Goal: Communication & Community: Answer question/provide support

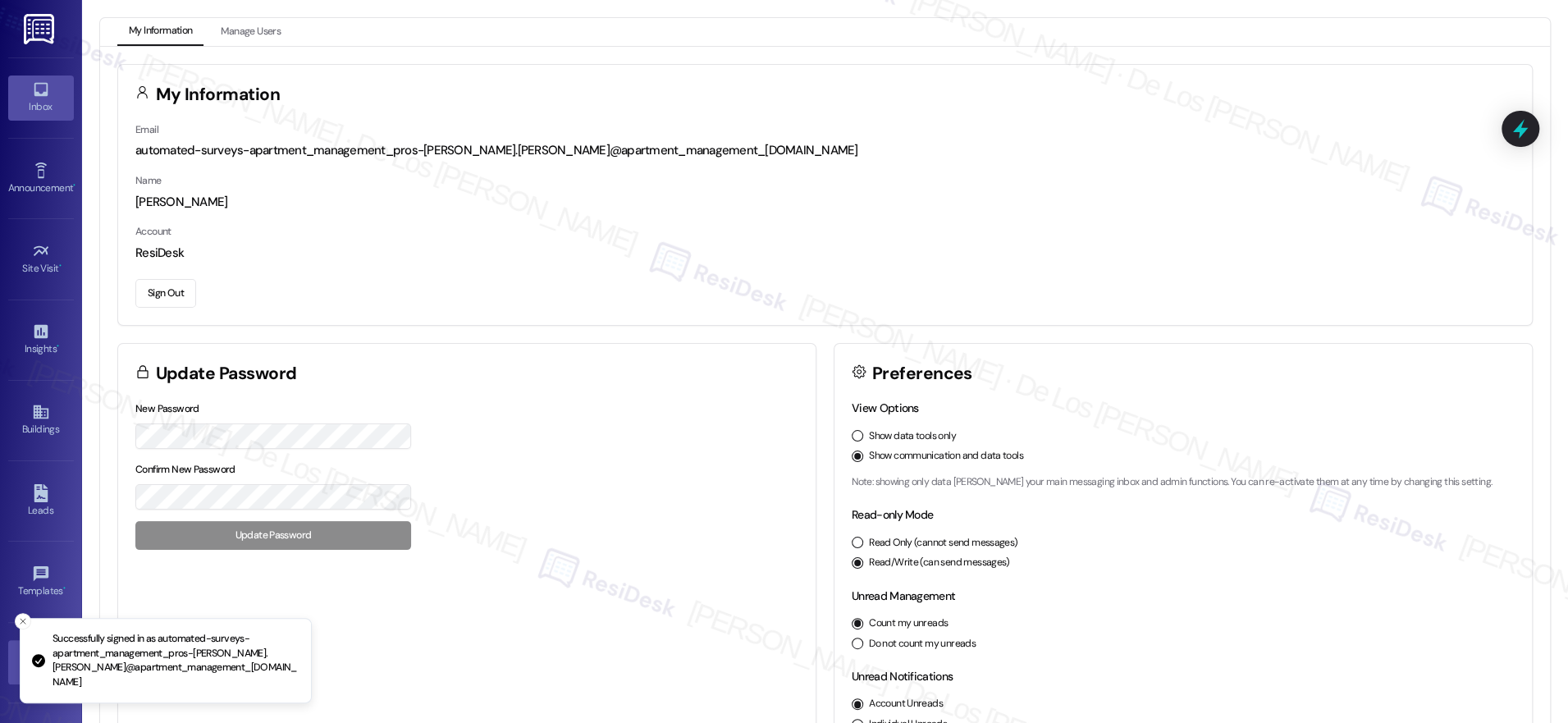
click at [43, 105] on div "Inbox" at bounding box center [41, 106] width 82 height 17
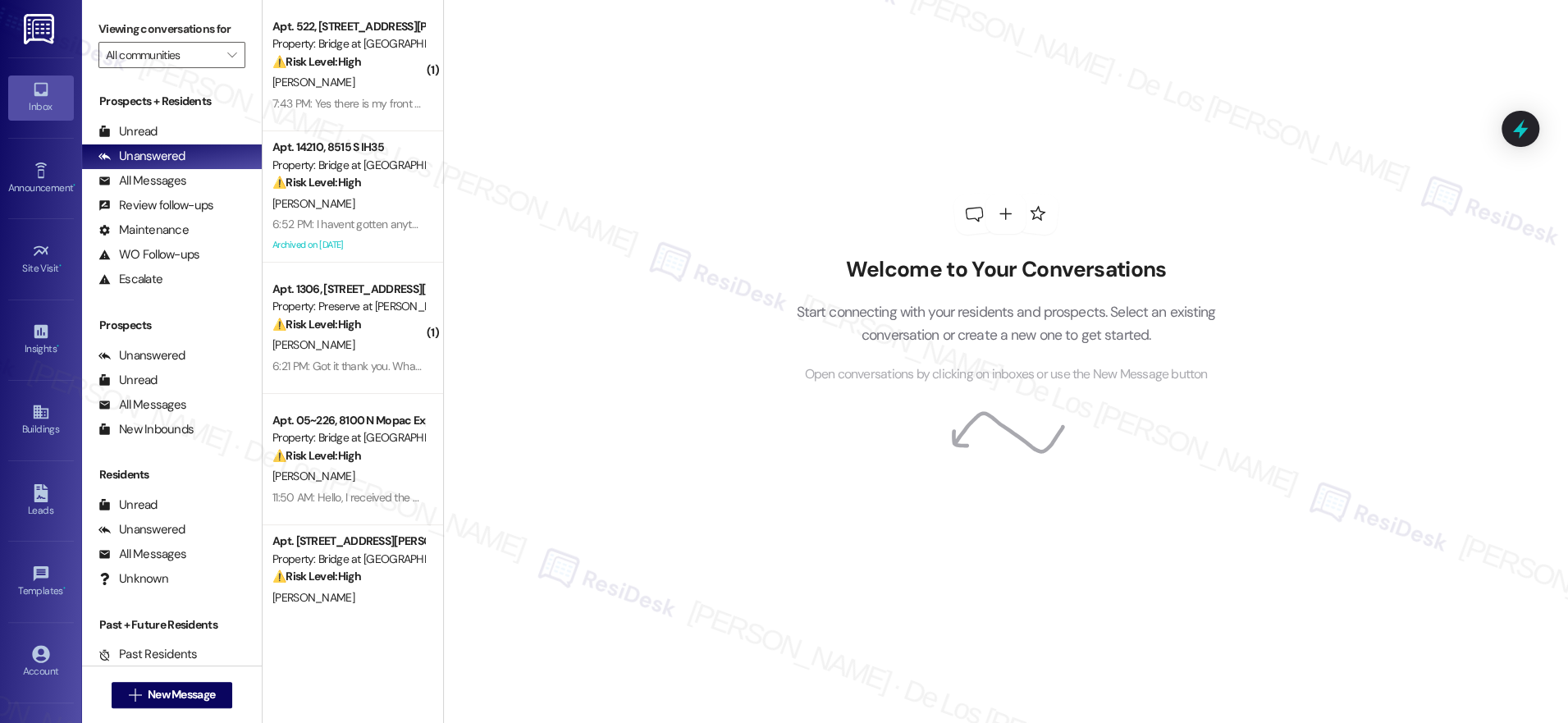
click at [135, 68] on div "Viewing conversations for All communities " at bounding box center [171, 42] width 179 height 85
click at [144, 57] on input "All communities" at bounding box center [163, 55] width 113 height 27
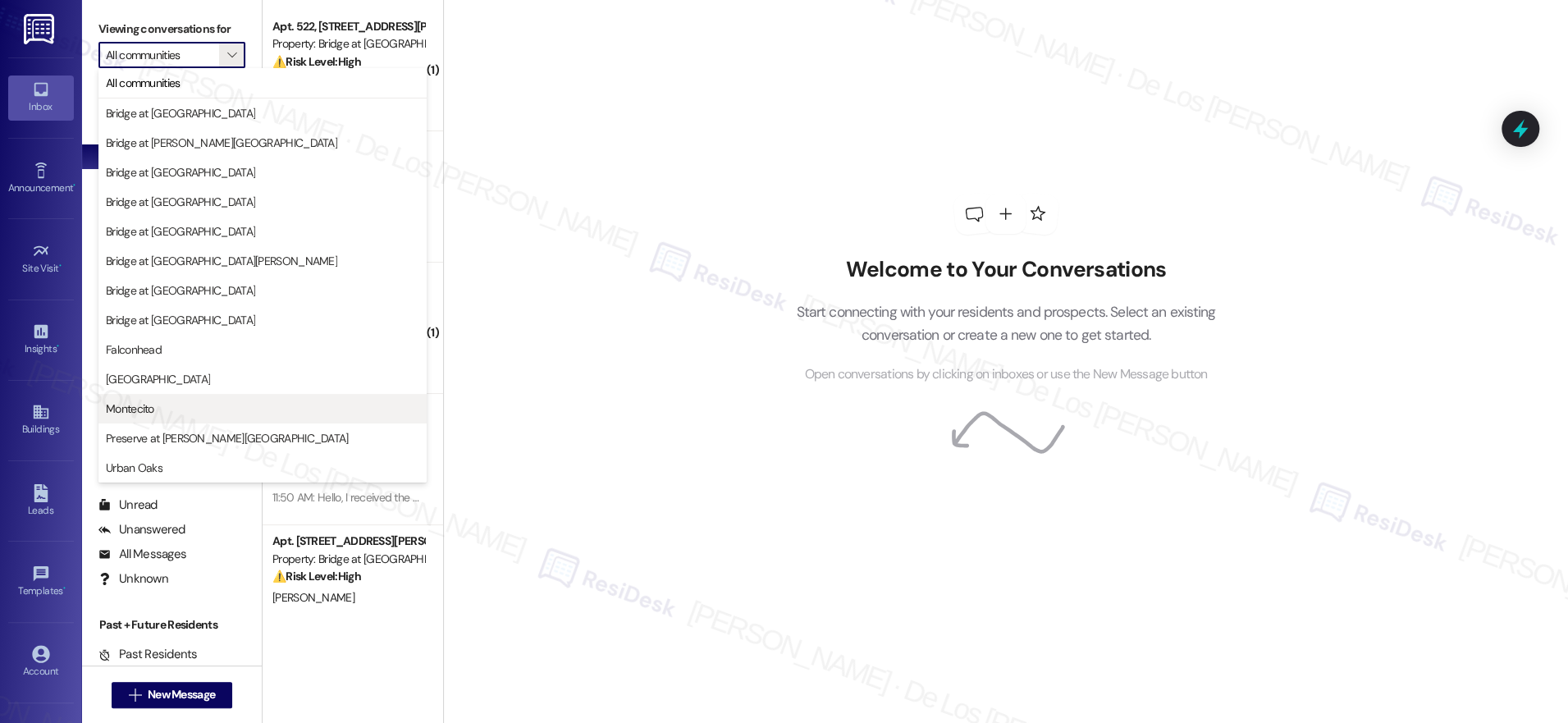
click at [189, 400] on span "Montecito" at bounding box center [263, 408] width 314 height 17
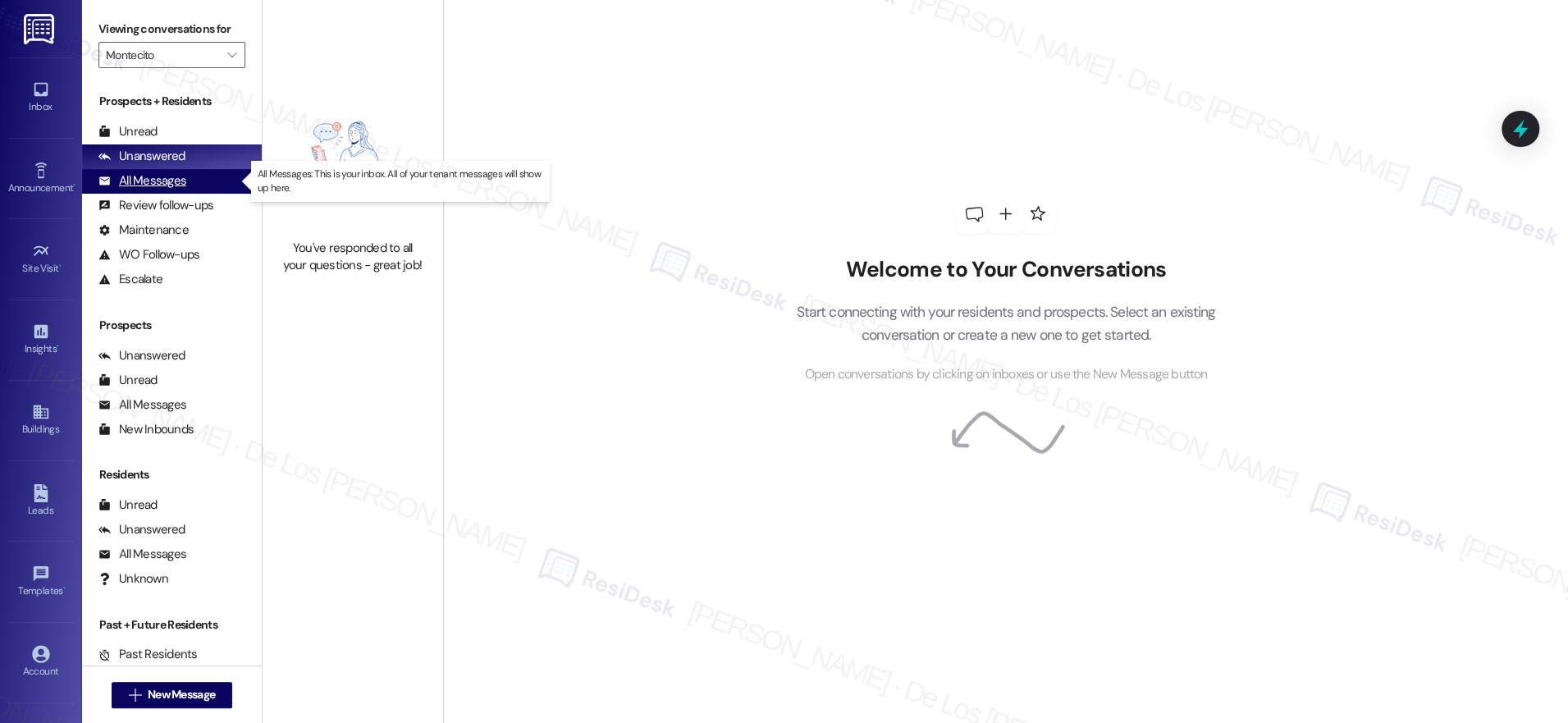
click at [204, 181] on div "All Messages (undefined)" at bounding box center [171, 181] width 179 height 25
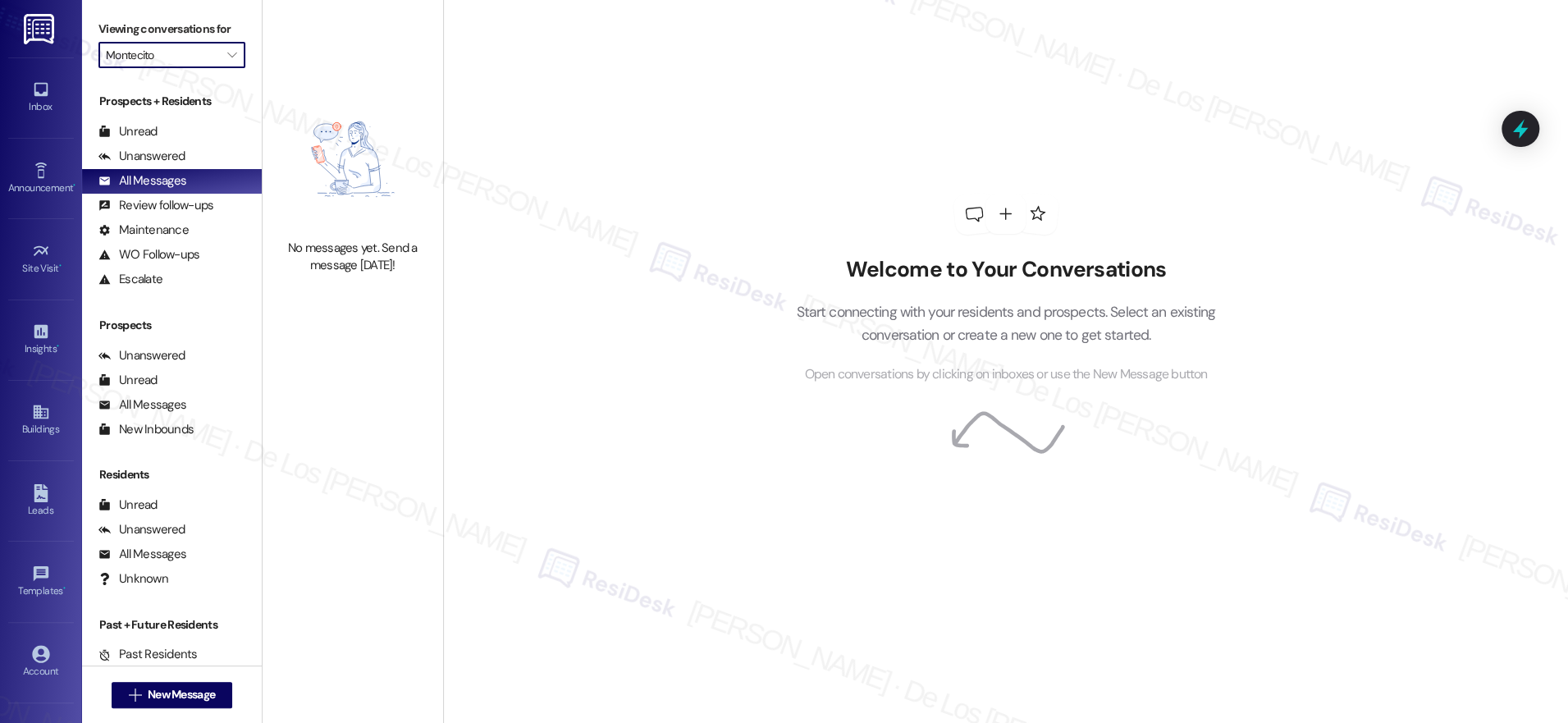
click at [202, 50] on input "Montecito" at bounding box center [163, 55] width 113 height 27
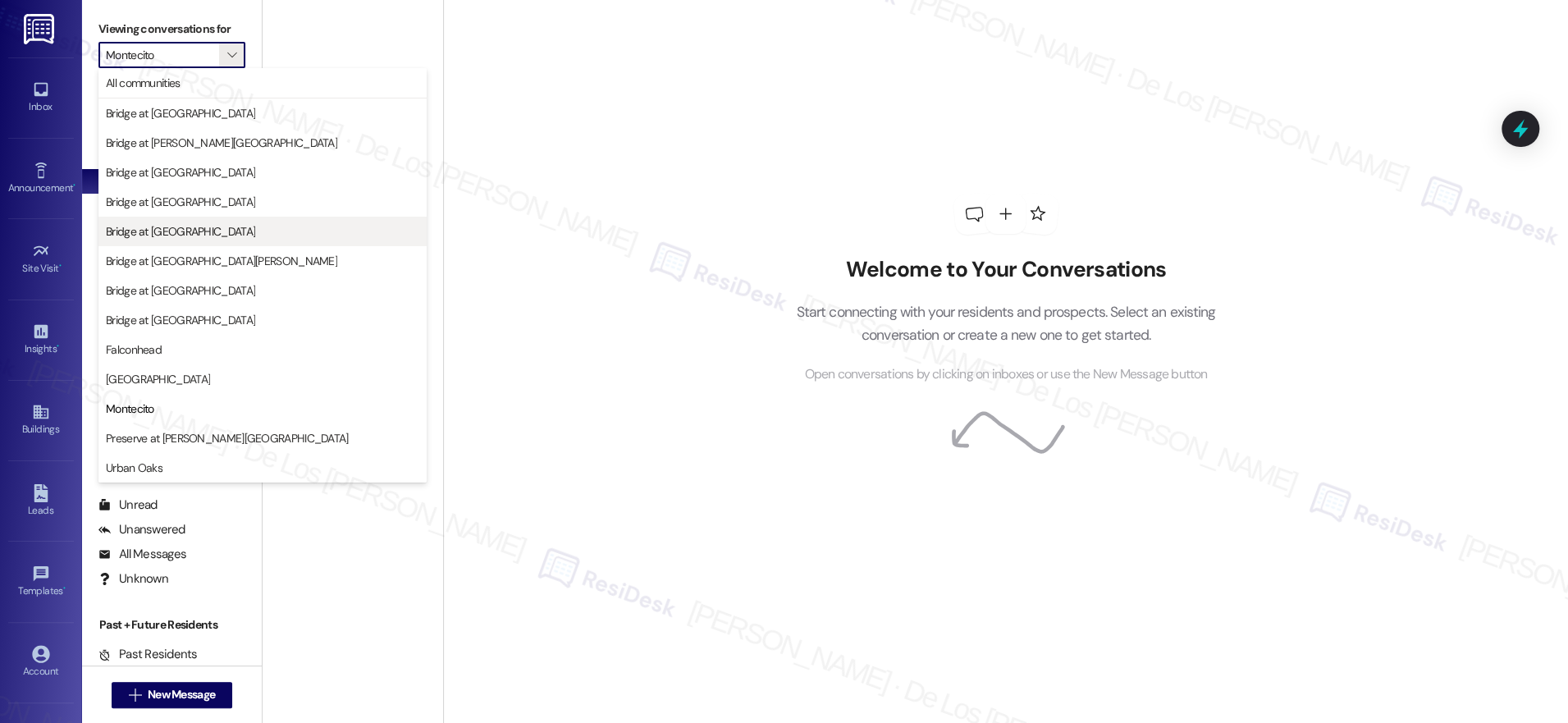
click at [204, 224] on span "Bridge at [GEOGRAPHIC_DATA]" at bounding box center [180, 232] width 149 height 17
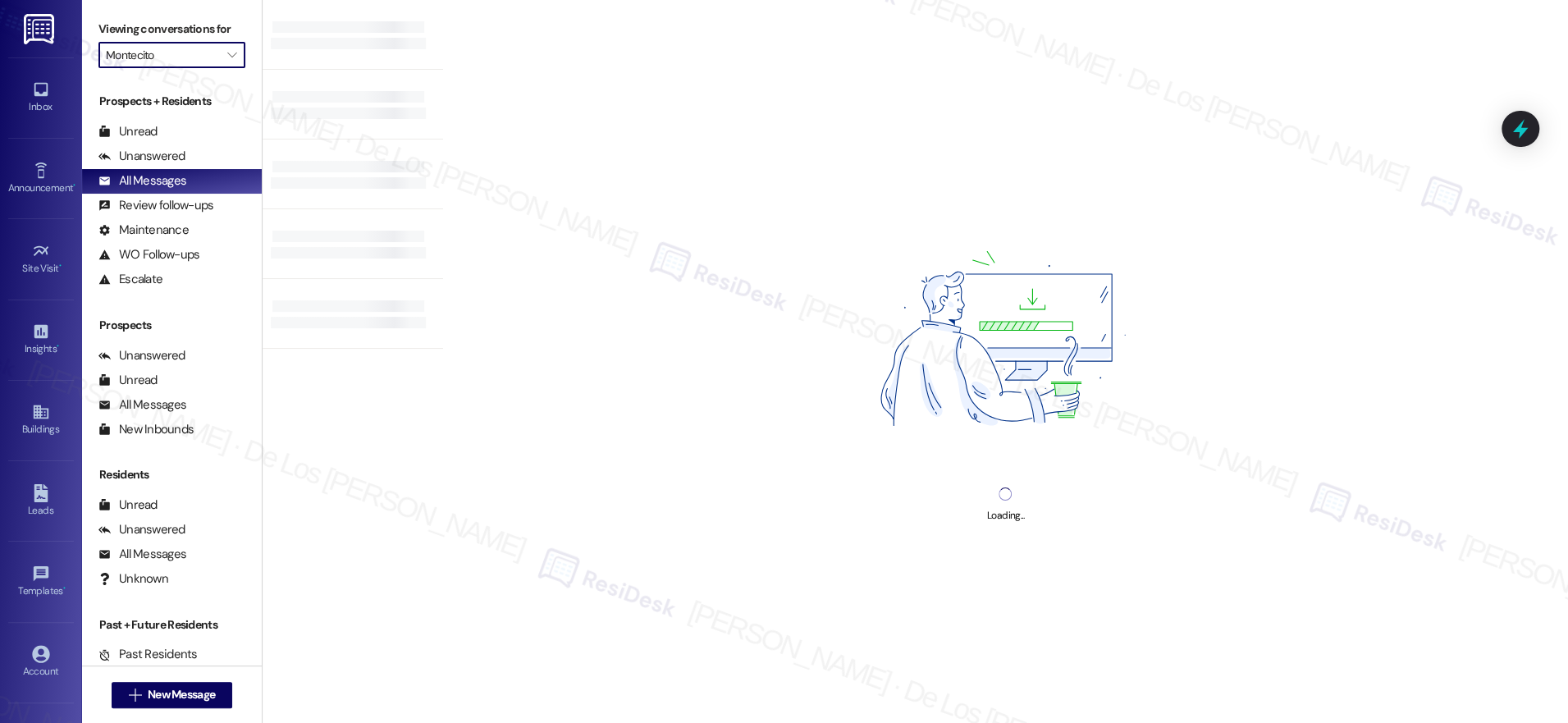
type input "Bridge at [GEOGRAPHIC_DATA]"
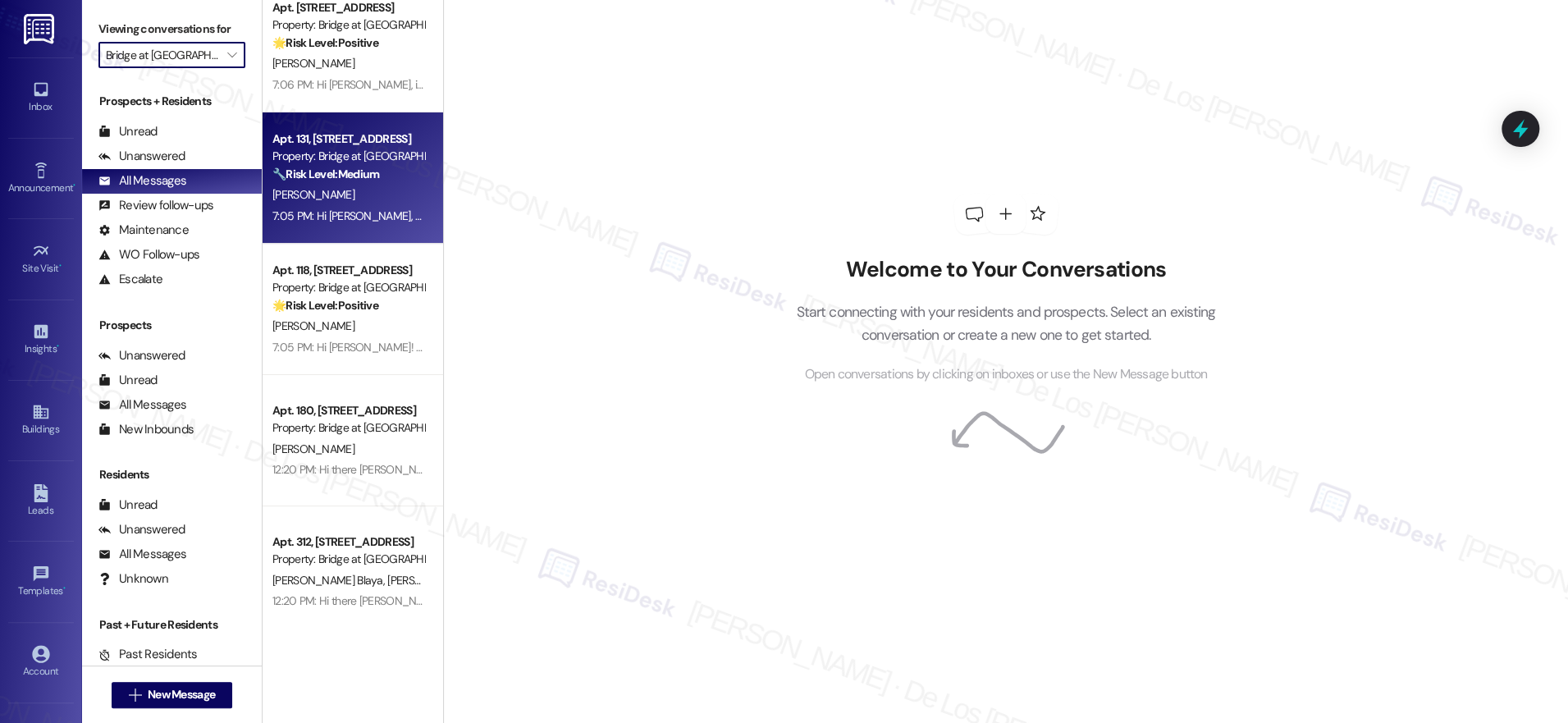
scroll to position [39, 0]
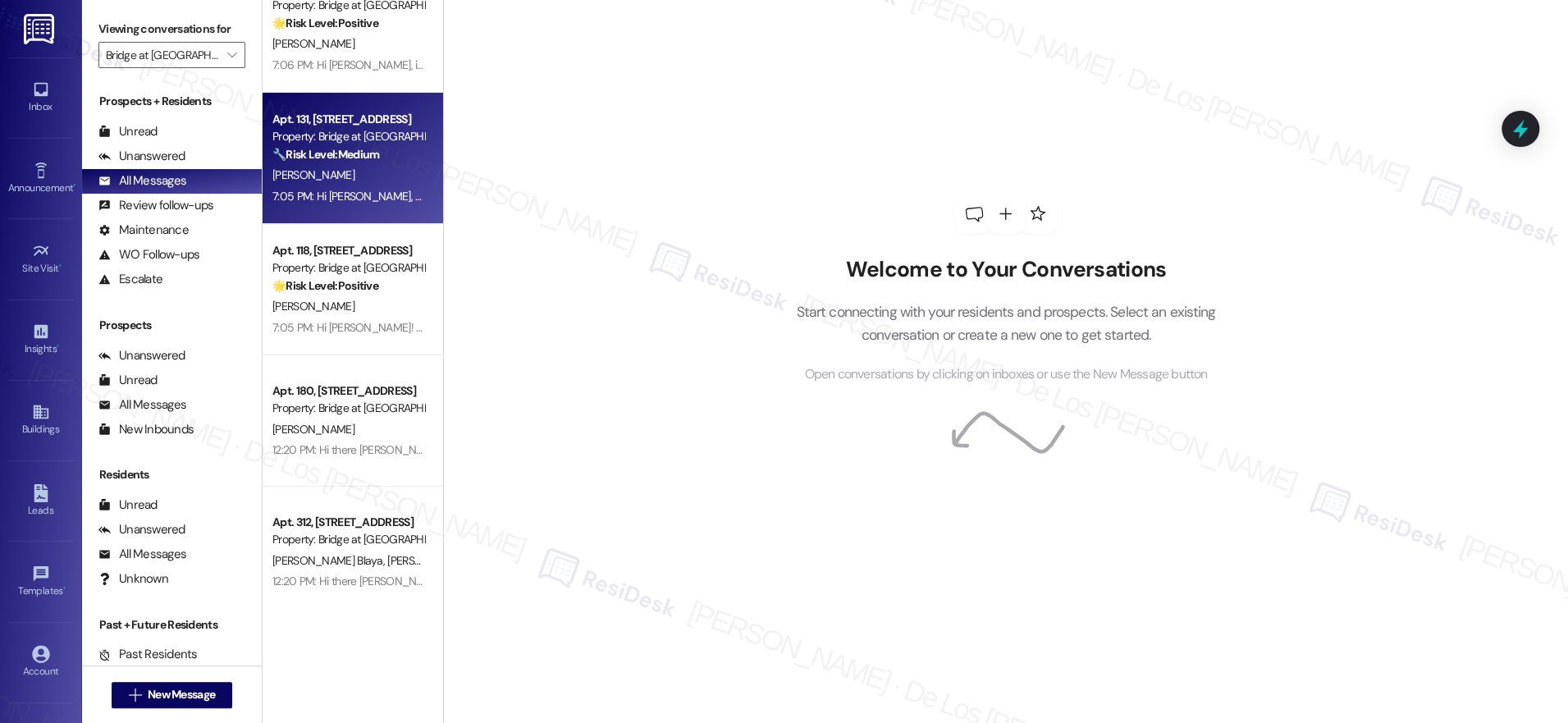
click at [389, 194] on div "7:05 PM: Hi [PERSON_NAME], thanks for letting me know about the email! Could yo…" at bounding box center [648, 196] width 751 height 15
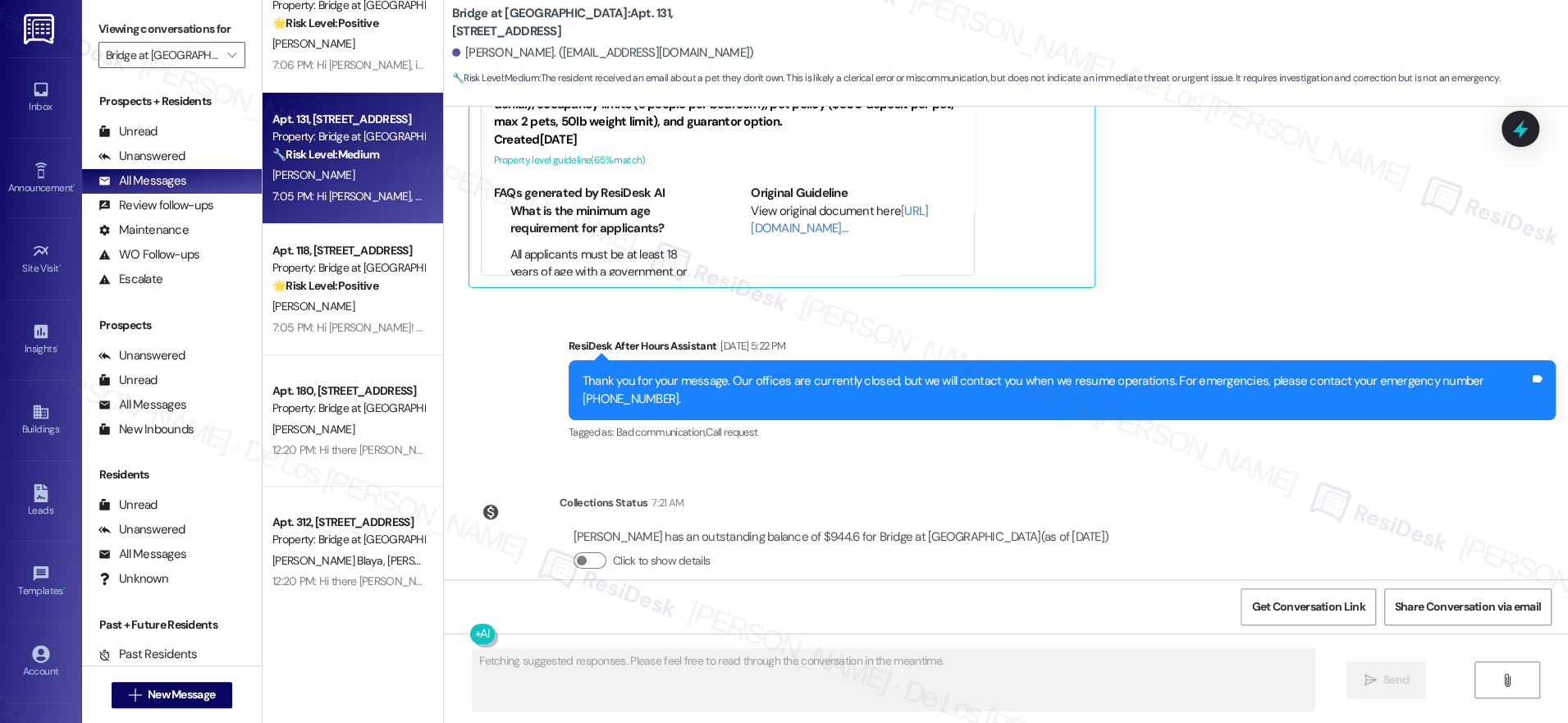
scroll to position [2195, 0]
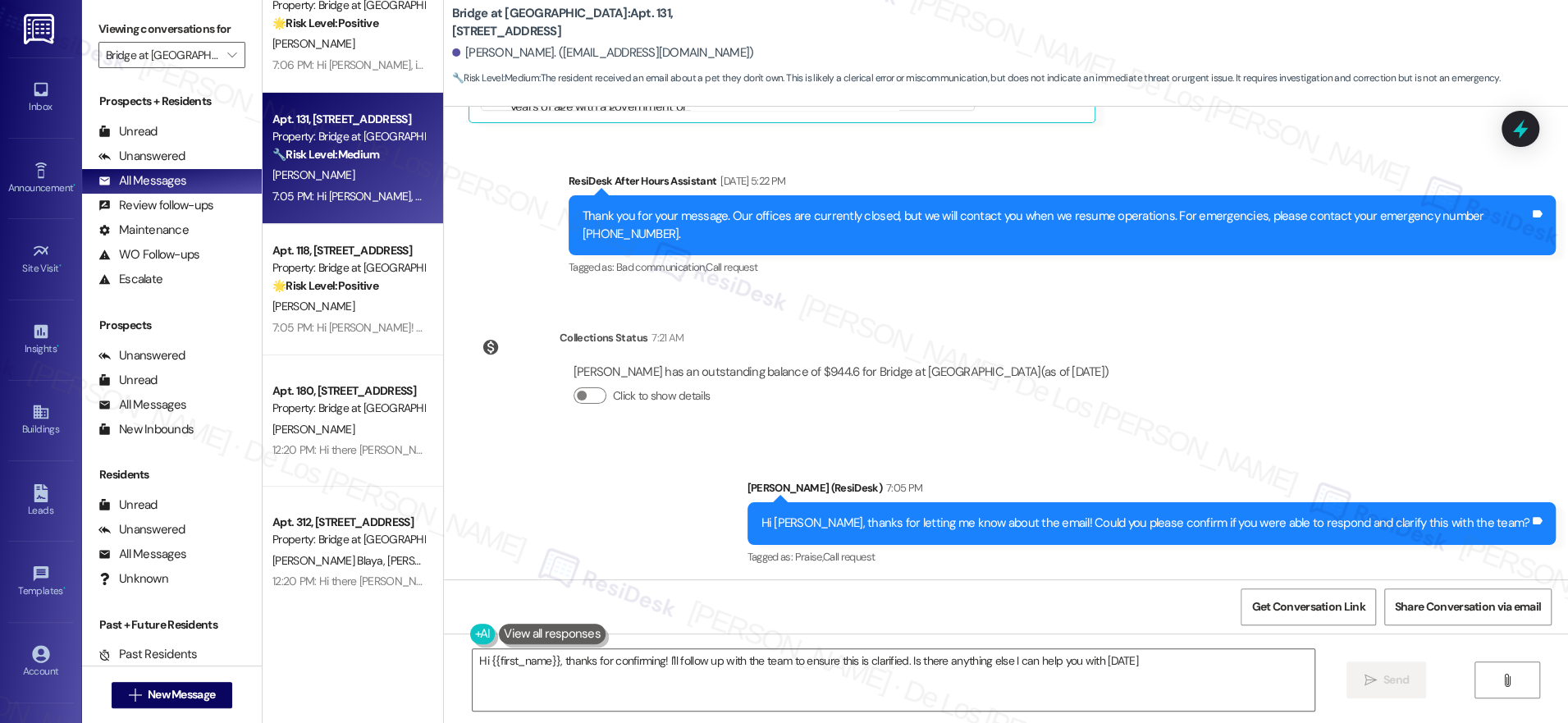
type textarea "Hi {{first_name}}, thanks for confirming! I'll follow up with the team to ensur…"
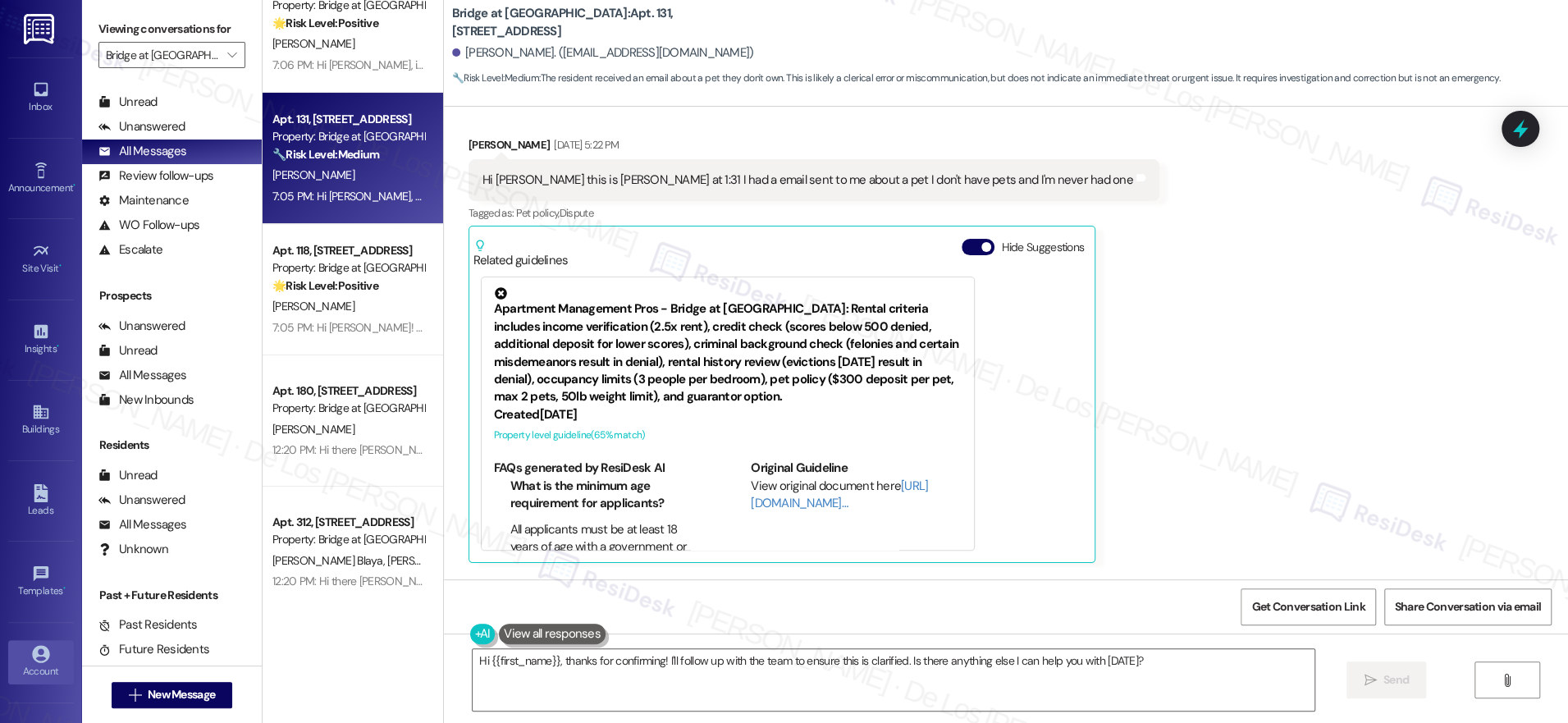
scroll to position [52, 0]
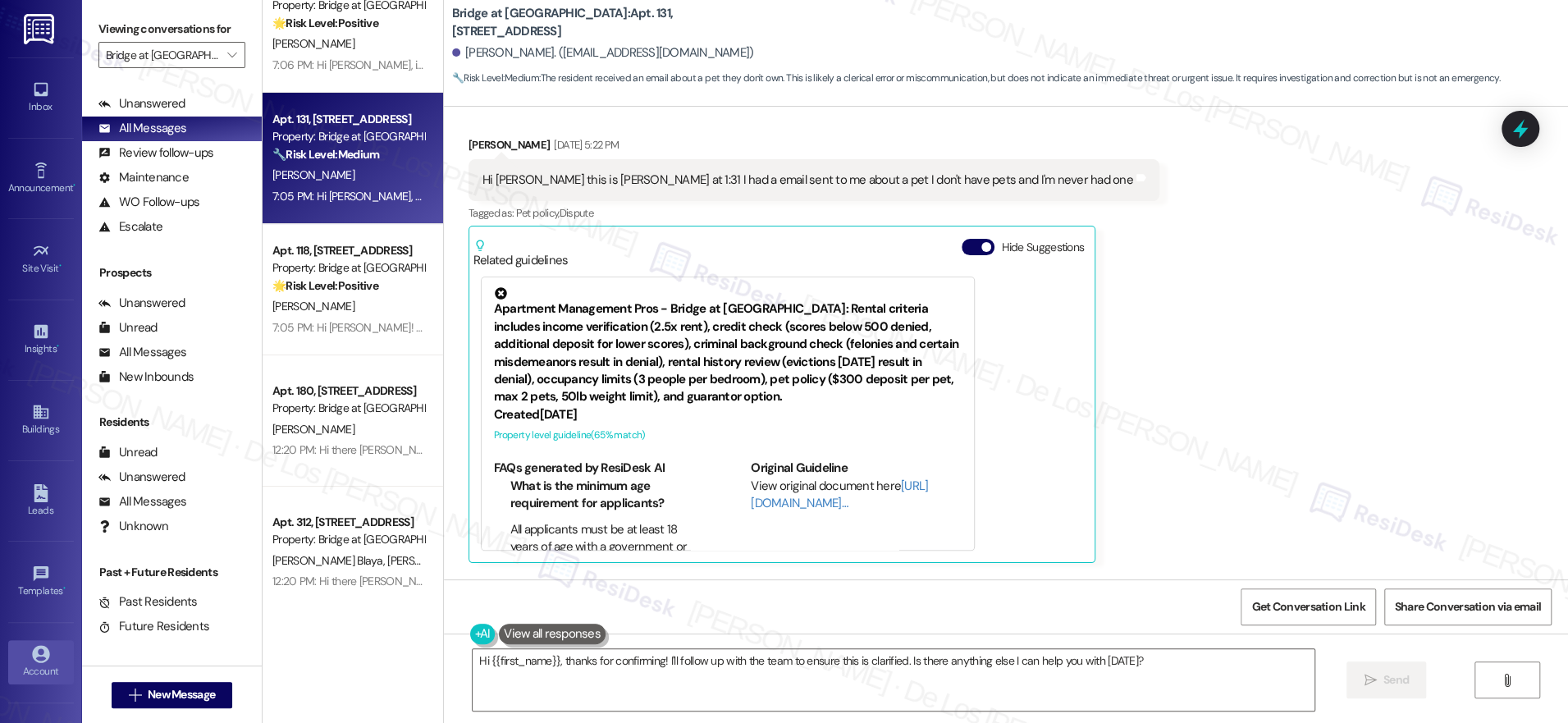
click at [21, 663] on div "Account" at bounding box center [41, 671] width 82 height 17
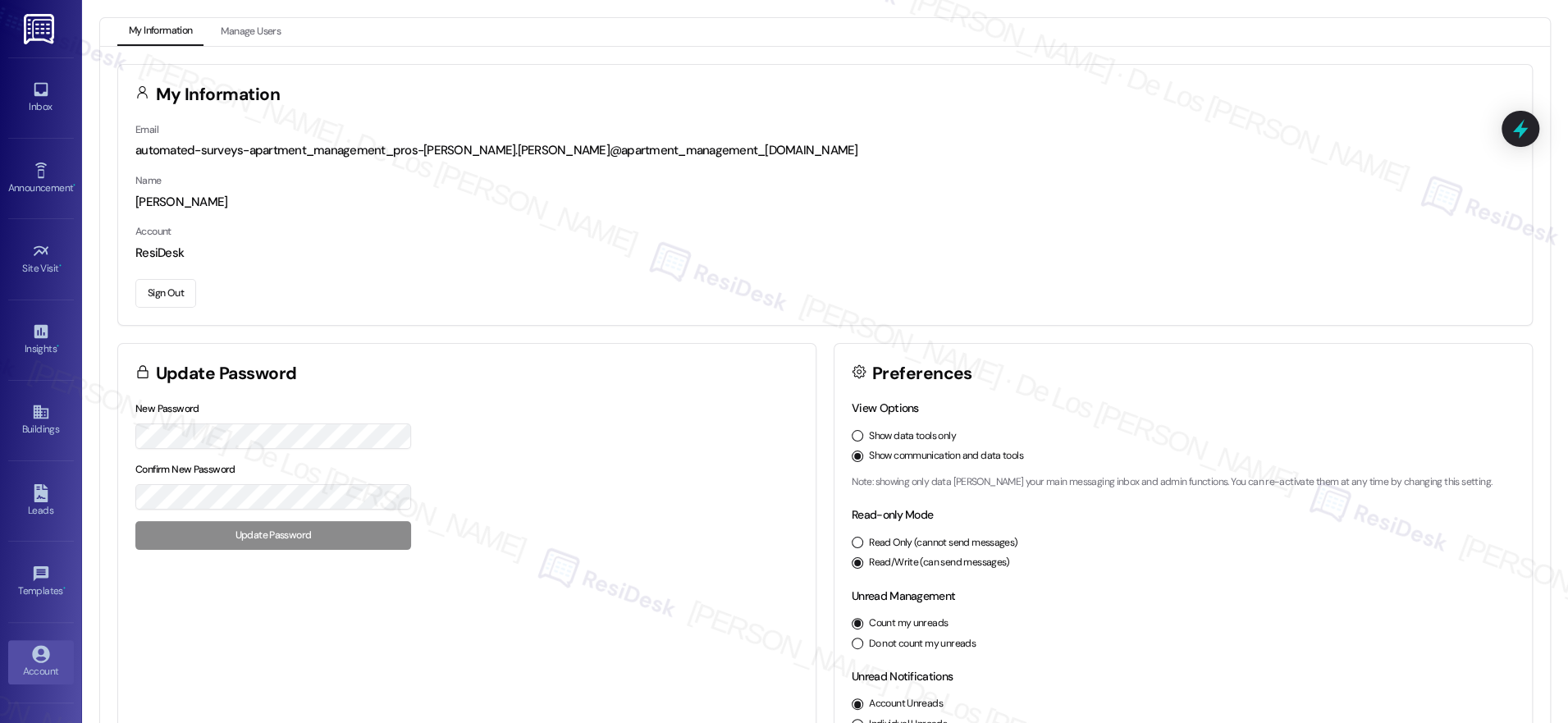
click at [171, 283] on button "Sign Out" at bounding box center [165, 293] width 61 height 28
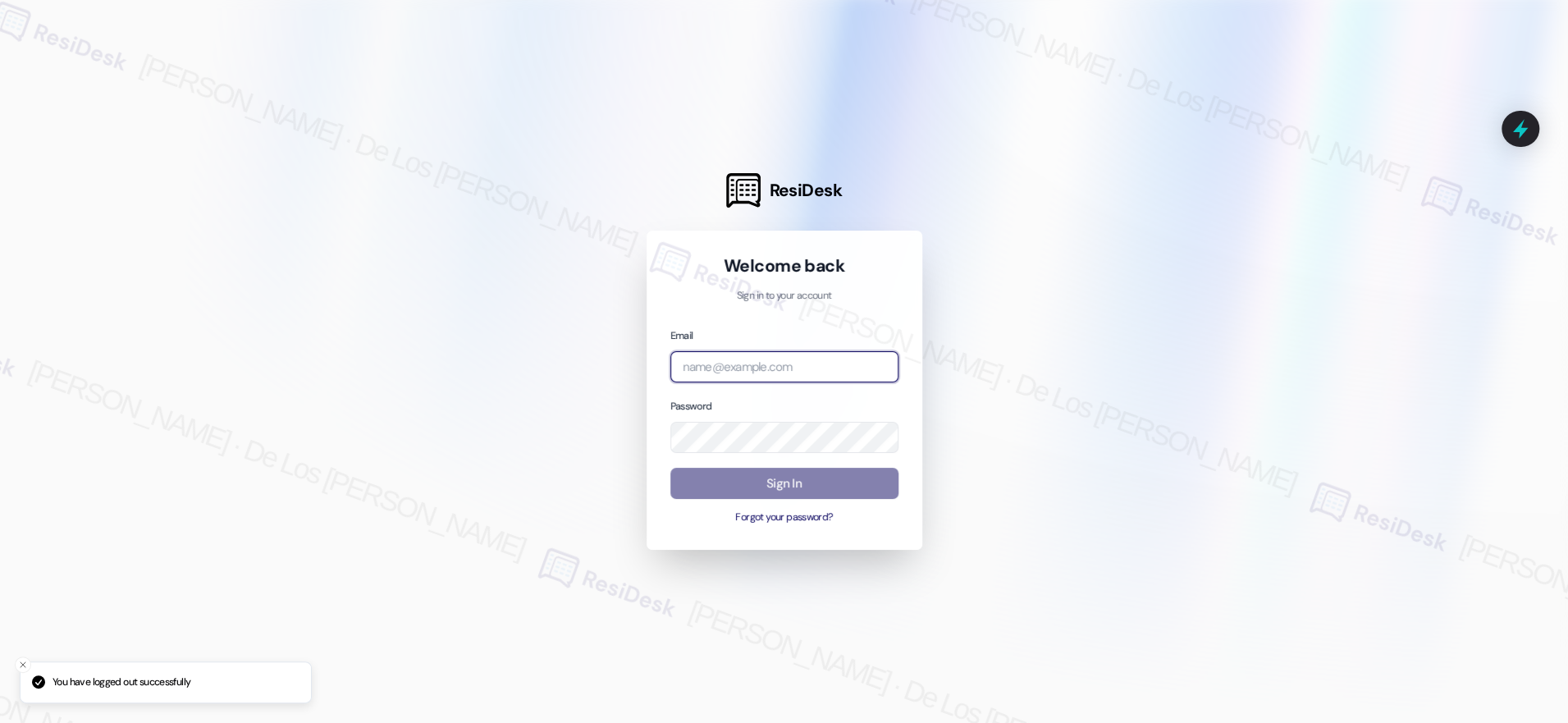
click at [722, 364] on input "email" at bounding box center [785, 367] width 228 height 32
type input "automated-surveys-venture_communities-[PERSON_NAME].[PERSON_NAME]@venture_[DOMA…"
